Goal: Transaction & Acquisition: Purchase product/service

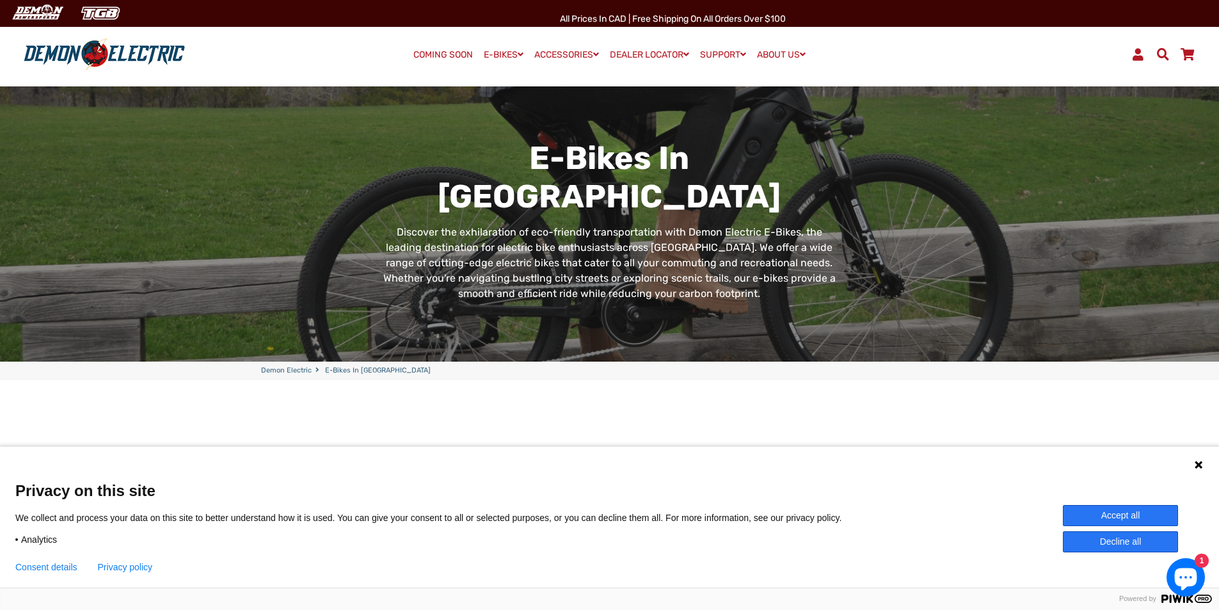
click at [1113, 518] on button "Accept all" at bounding box center [1120, 515] width 115 height 21
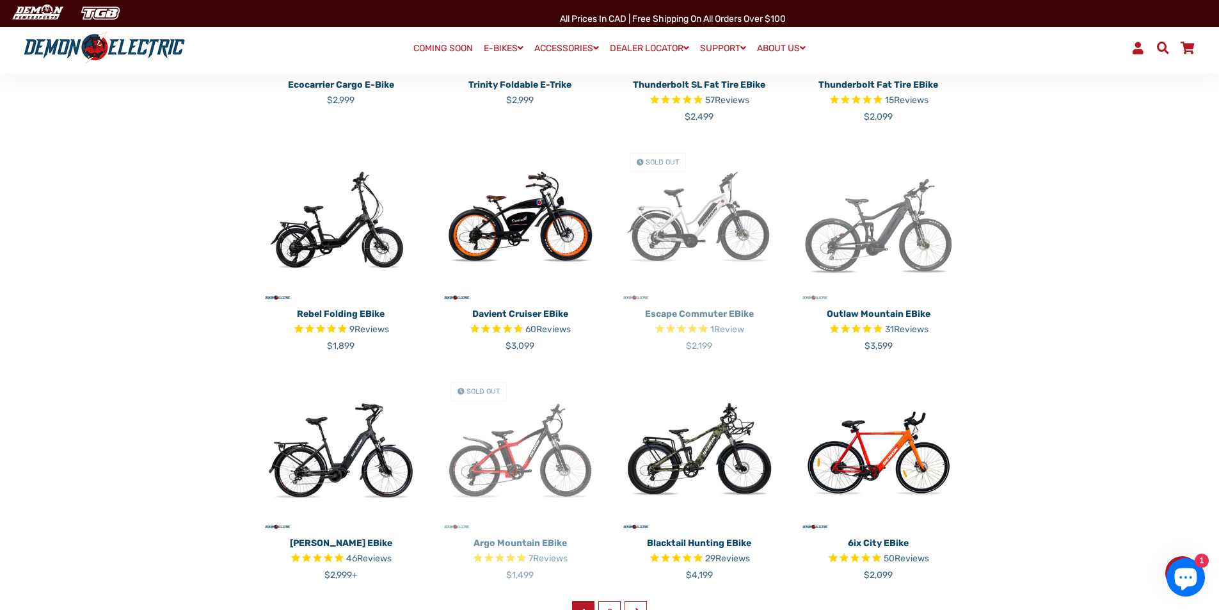
scroll to position [512, 0]
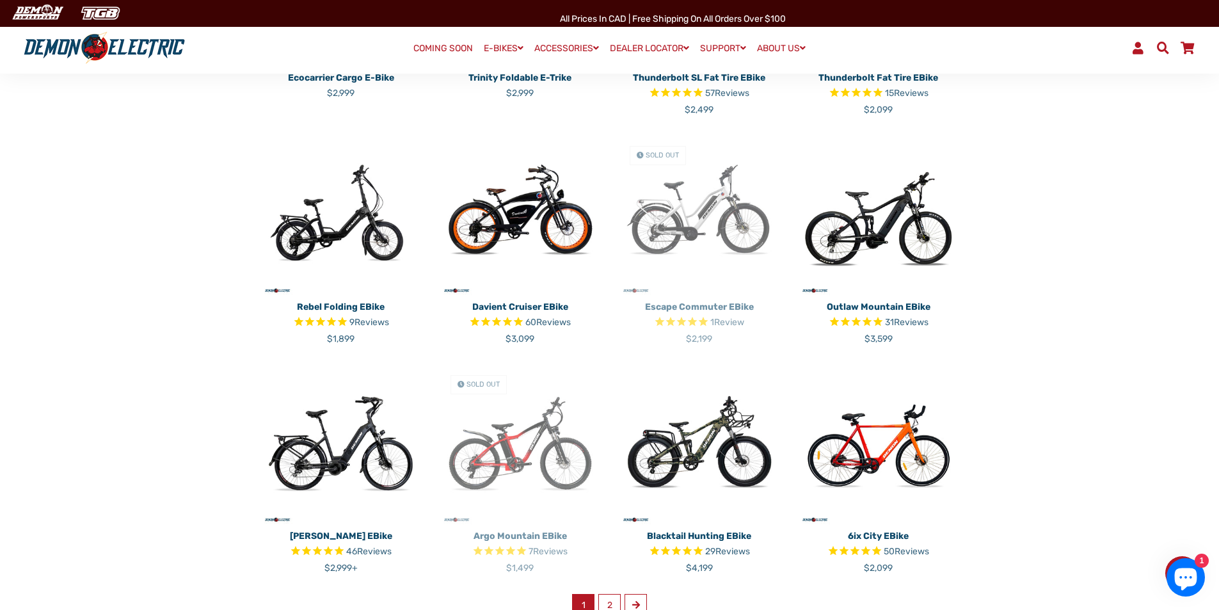
click at [897, 250] on img at bounding box center [878, 216] width 160 height 160
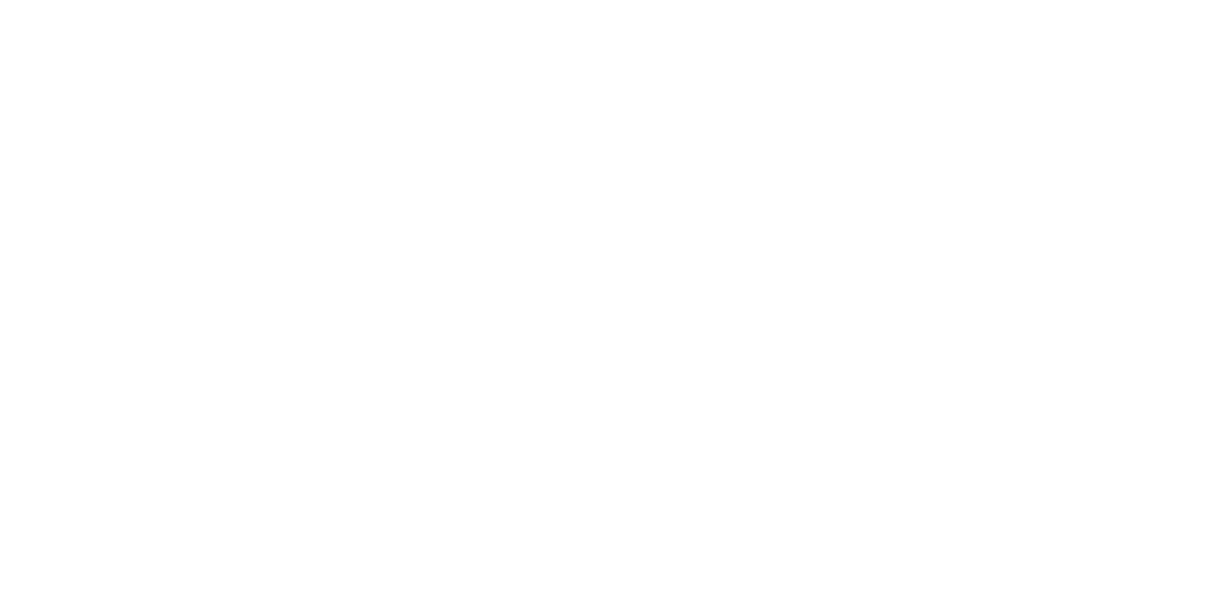
select select "******"
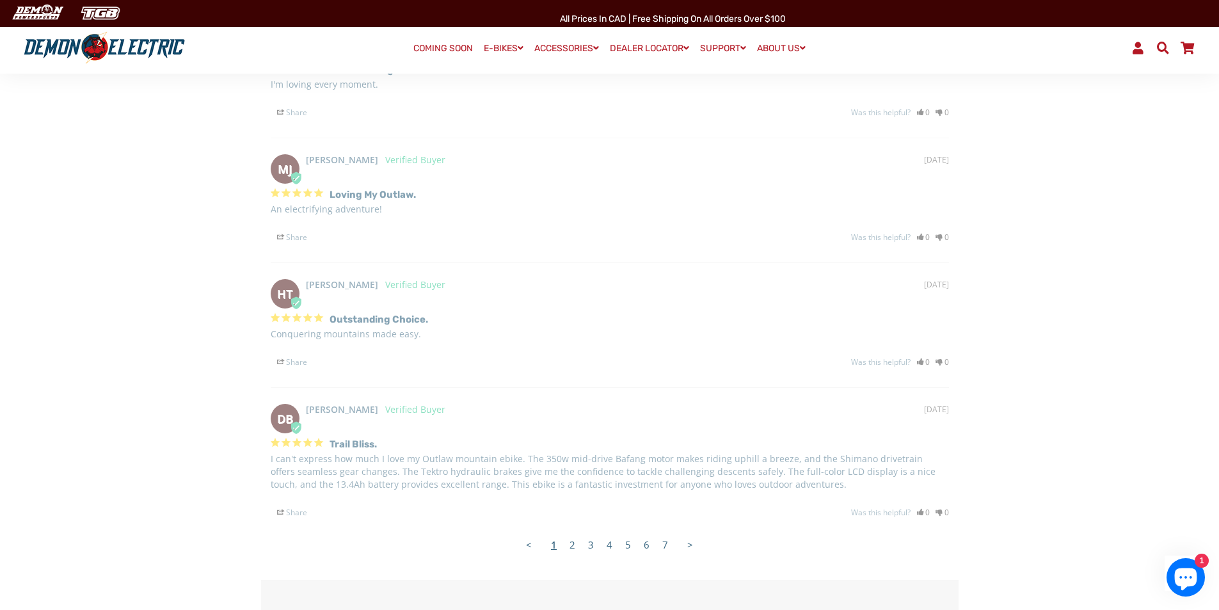
scroll to position [2303, 0]
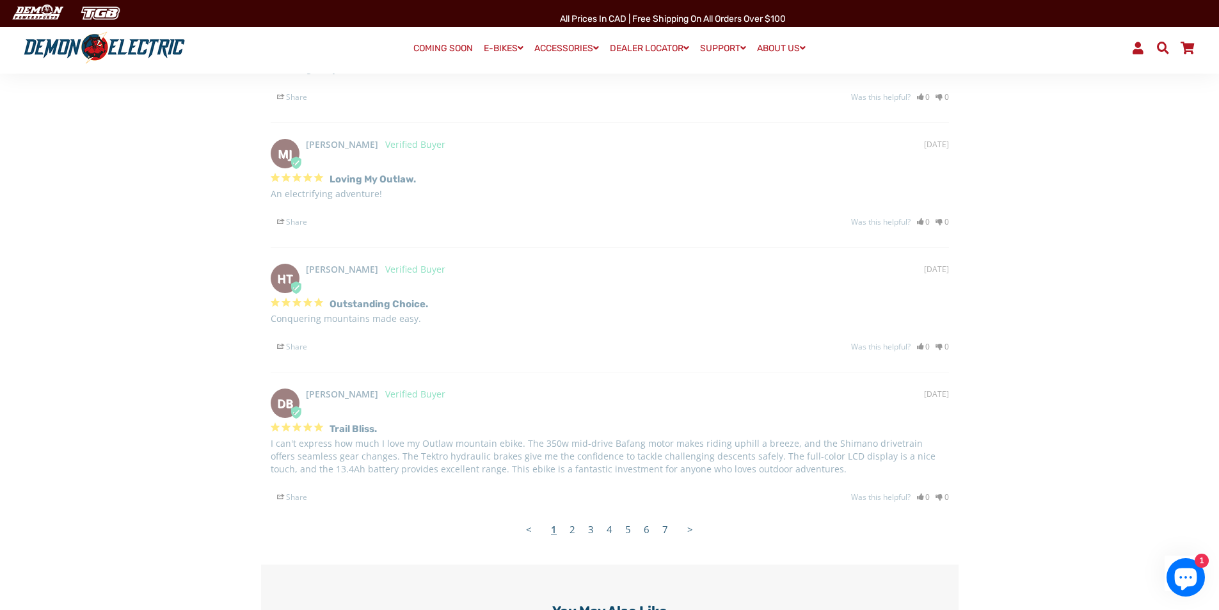
click at [572, 533] on link "2" at bounding box center [572, 529] width 19 height 26
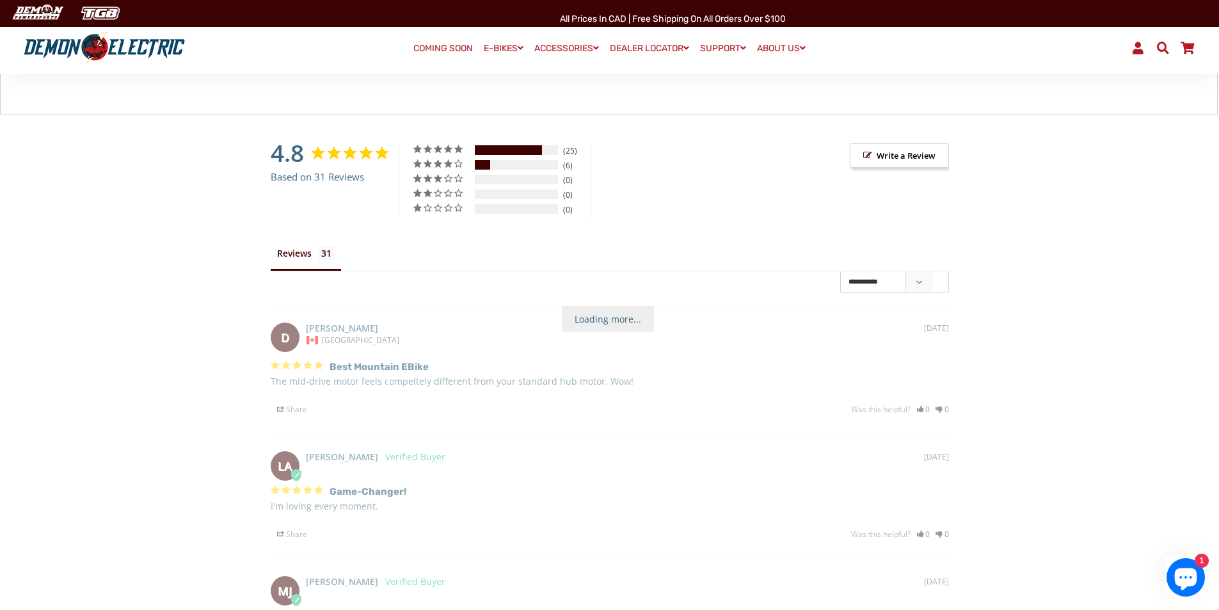
scroll to position [1727, 0]
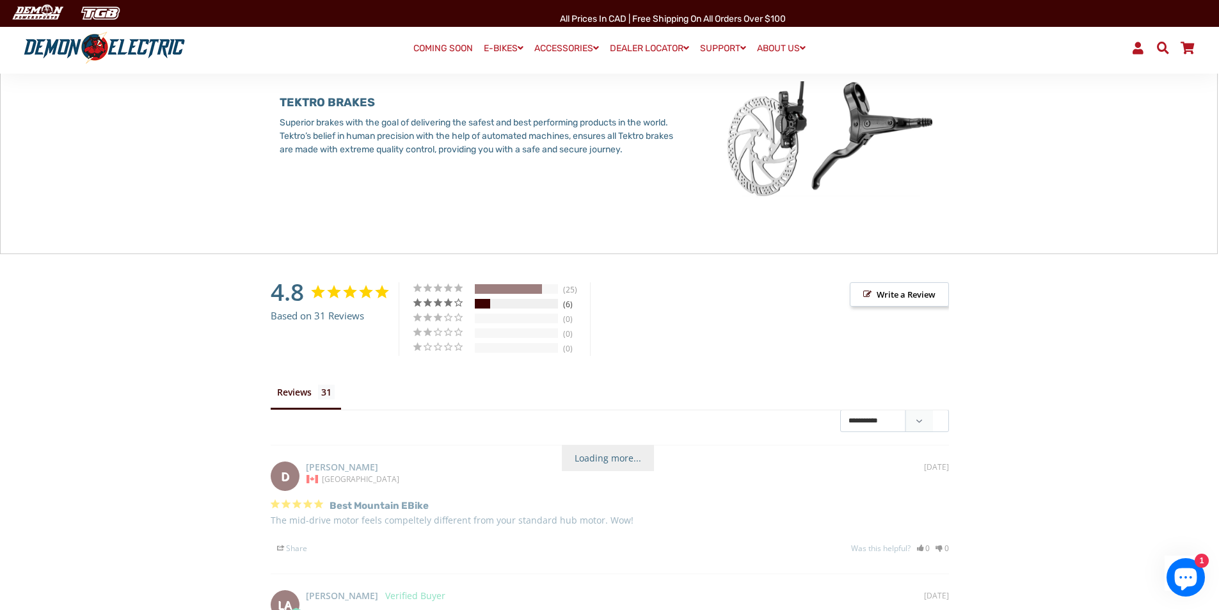
click at [489, 308] on div "19%" at bounding box center [483, 304] width 16 height 10
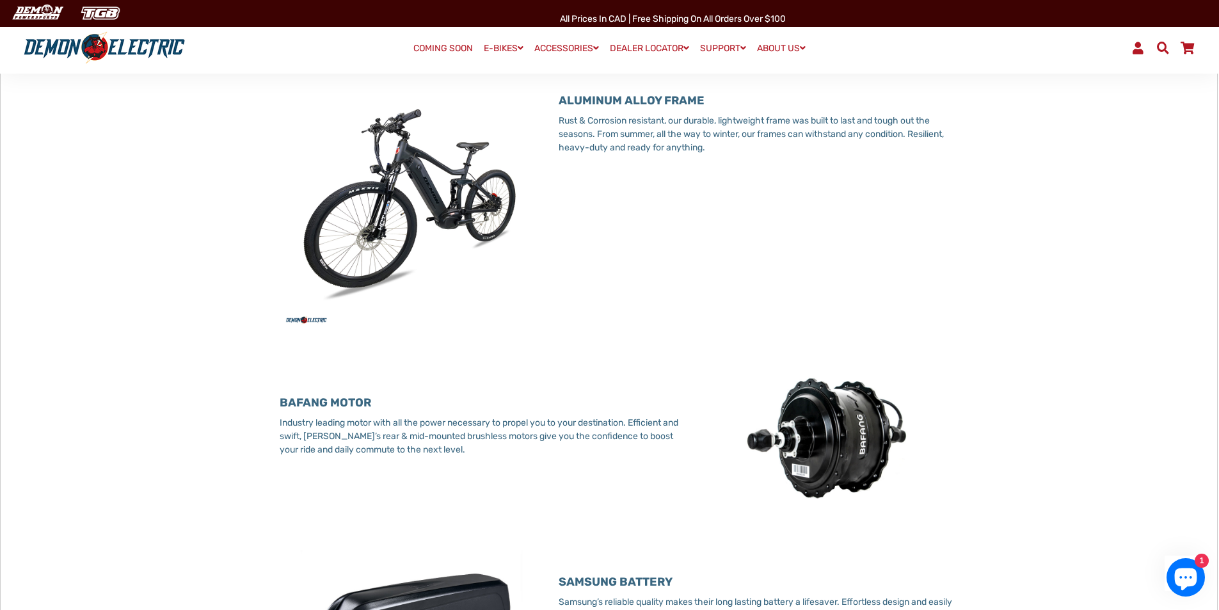
scroll to position [320, 0]
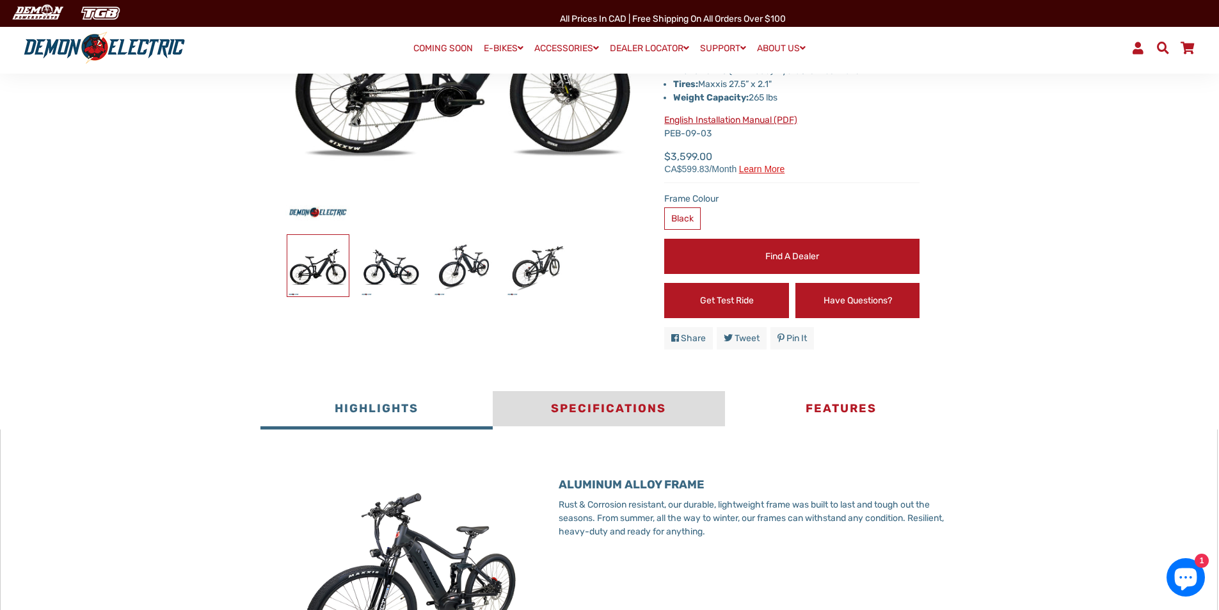
click at [645, 412] on button "Specifications" at bounding box center [609, 410] width 232 height 38
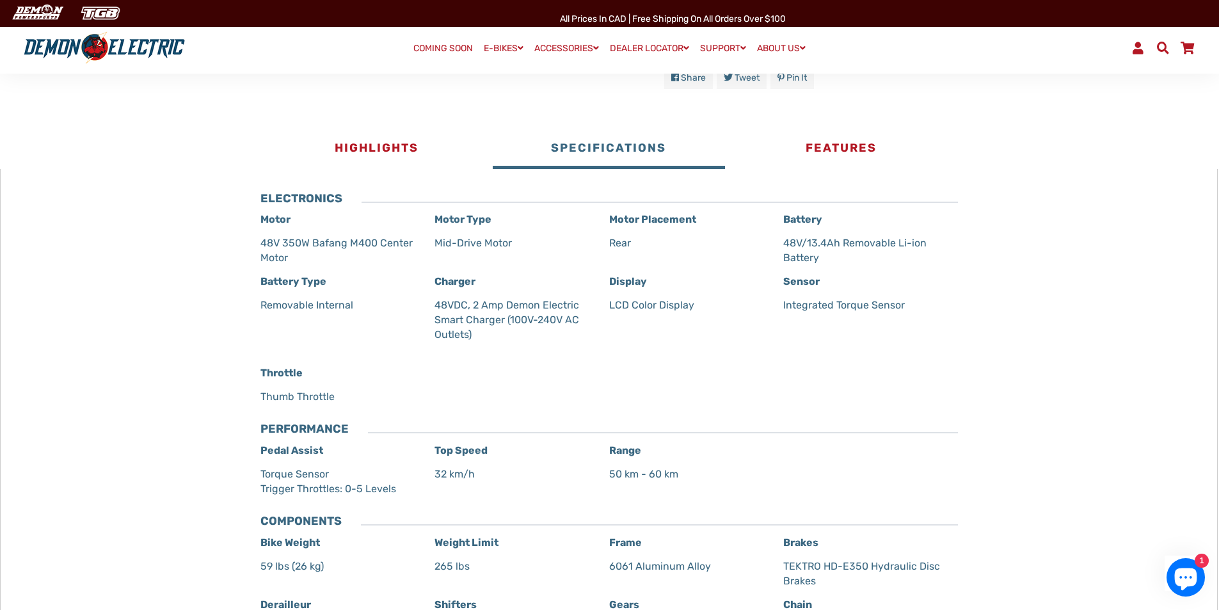
scroll to position [448, 0]
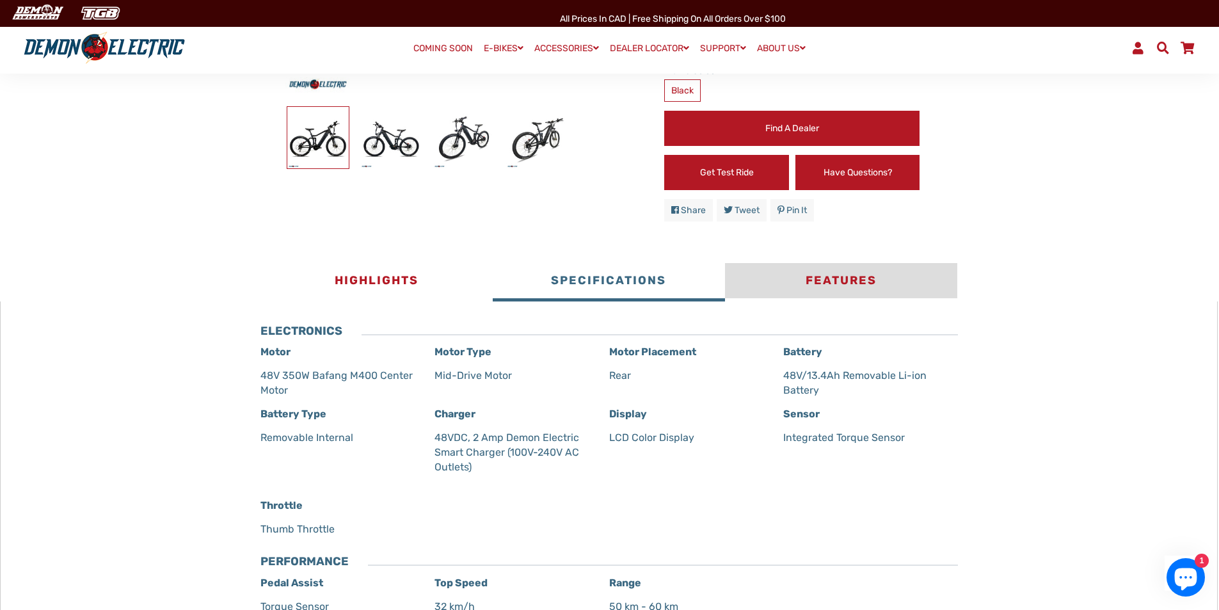
click at [840, 273] on button "Features" at bounding box center [841, 282] width 232 height 38
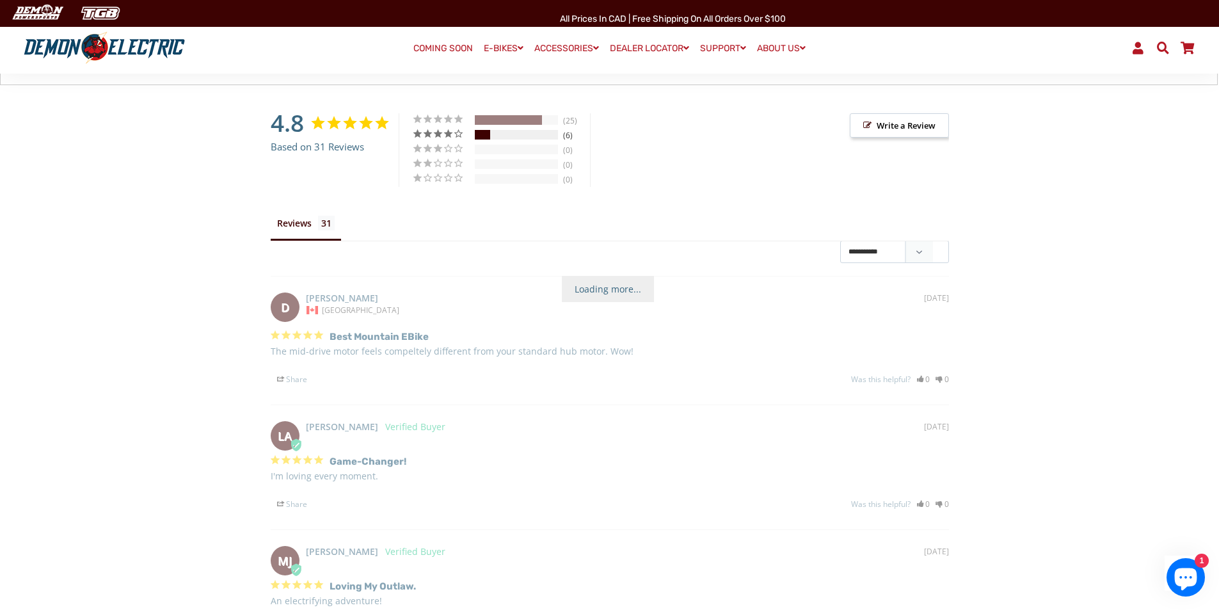
scroll to position [1152, 0]
